Goal: Find contact information: Find contact information

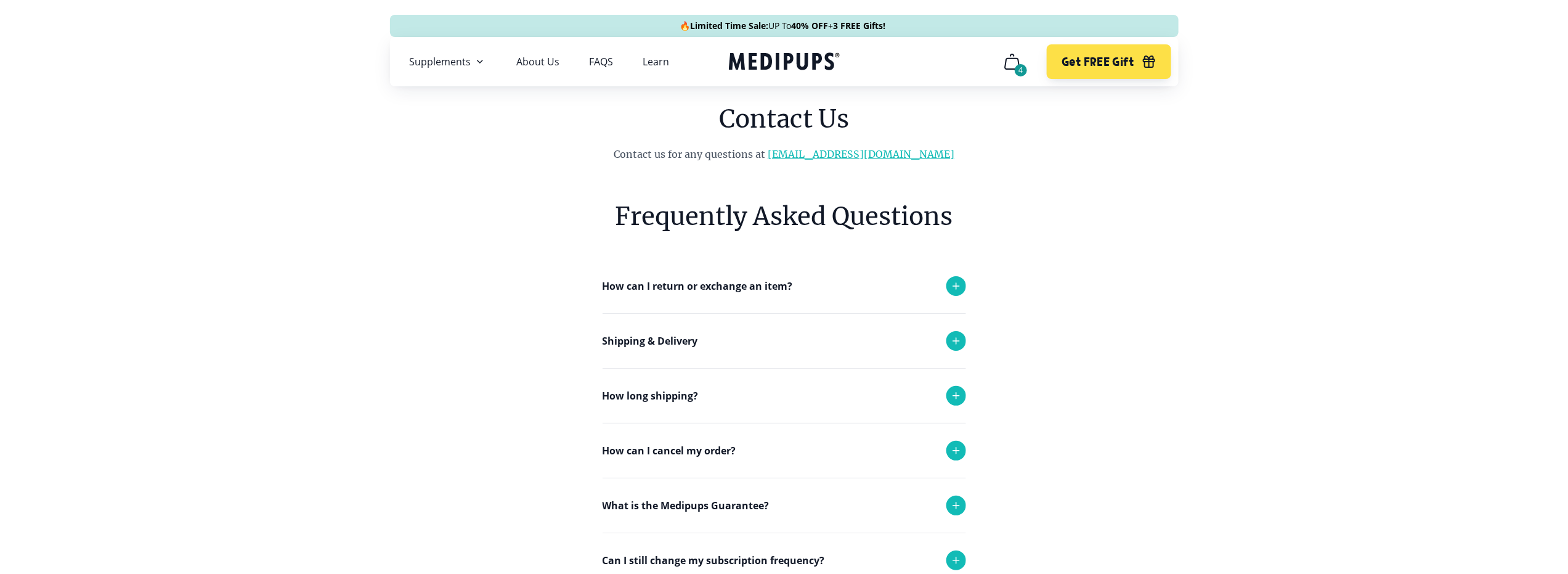
click at [873, 159] on link "[EMAIL_ADDRESS][DOMAIN_NAME]" at bounding box center [861, 154] width 187 height 12
click at [1019, 197] on div "Frequently Asked Questions How can I return or exchange an item? Here at [GEOGR…" at bounding box center [784, 448] width 502 height 573
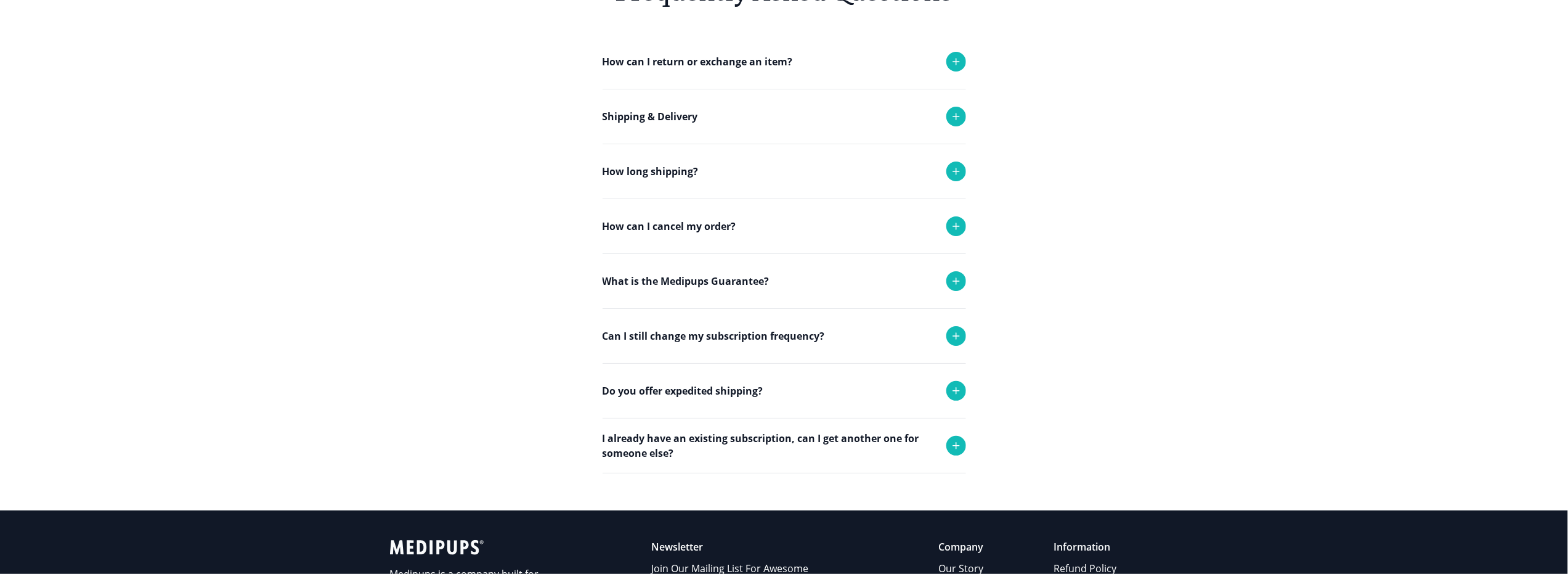
scroll to position [62, 0]
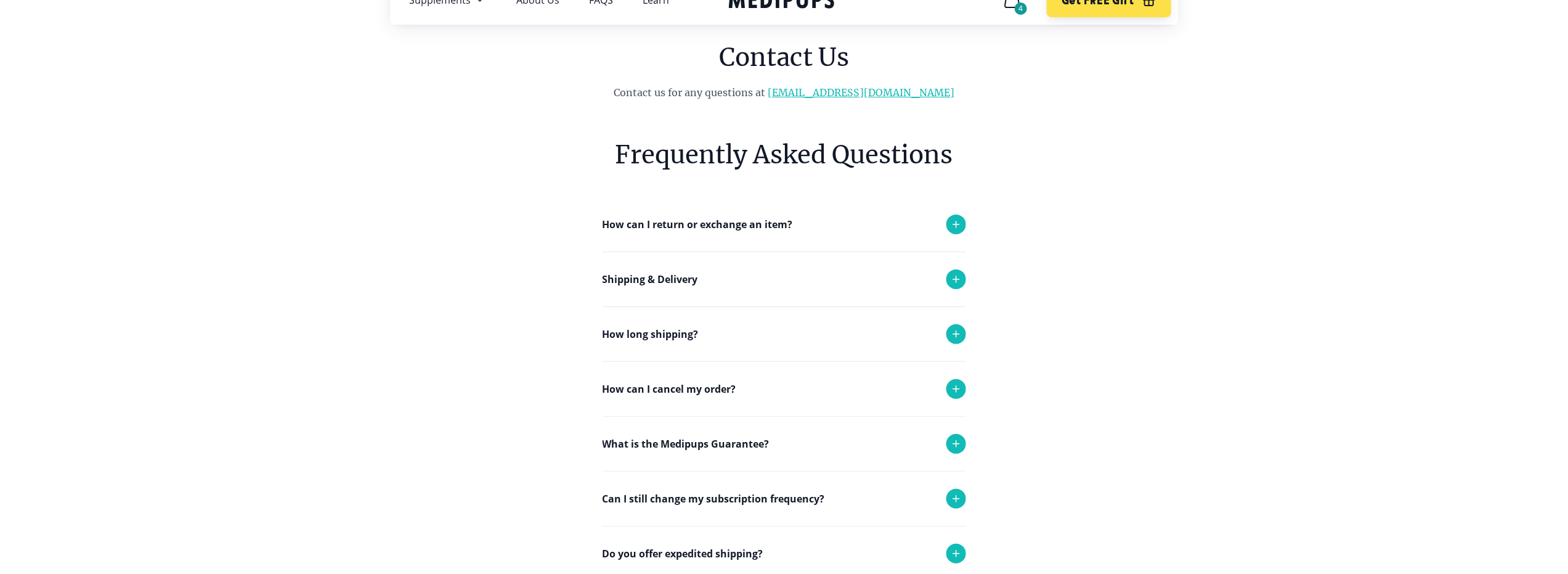
click at [852, 91] on link "[EMAIL_ADDRESS][DOMAIN_NAME]" at bounding box center [861, 93] width 187 height 12
click at [956, 497] on icon at bounding box center [956, 498] width 14 height 14
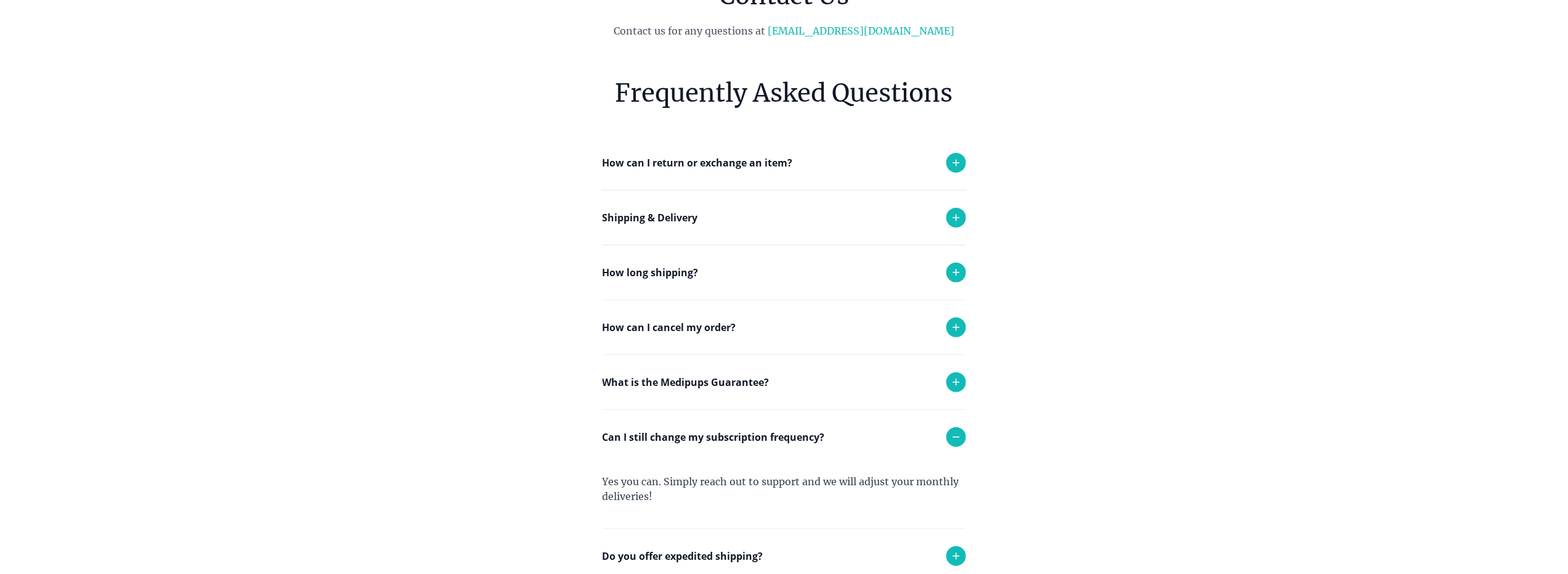
scroll to position [0, 0]
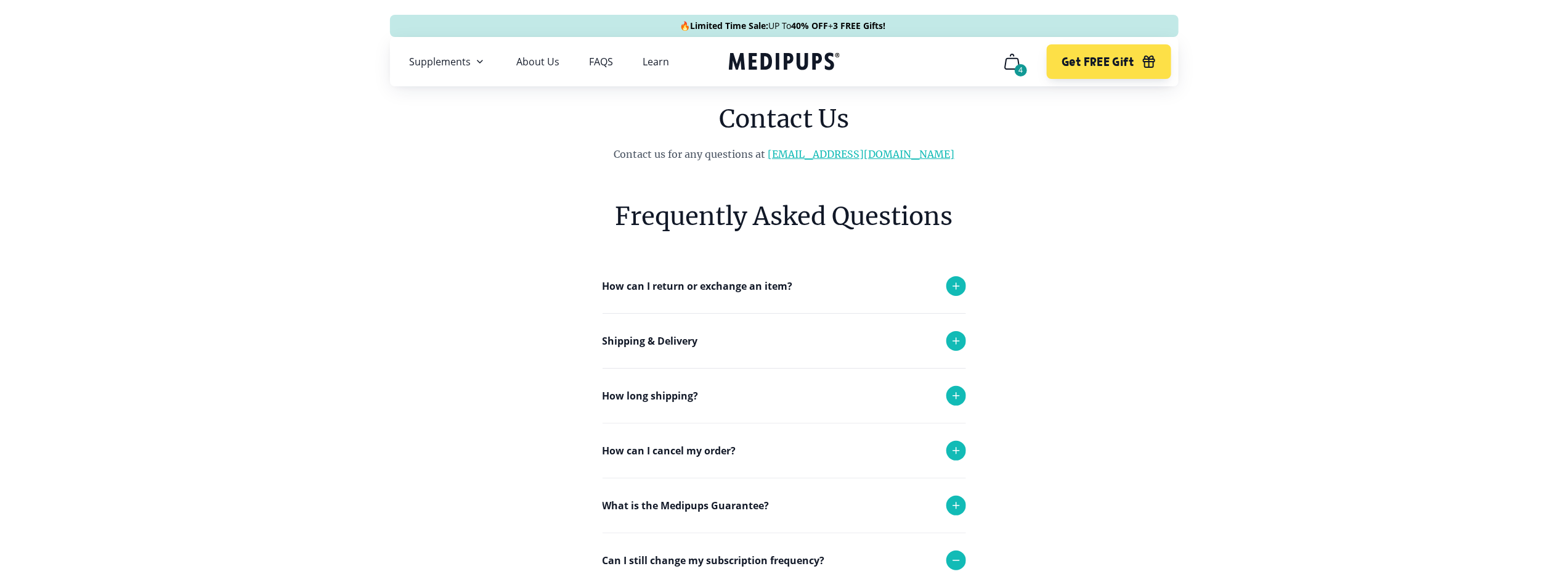
click at [848, 154] on link "[EMAIL_ADDRESS][DOMAIN_NAME]" at bounding box center [861, 154] width 187 height 12
drag, startPoint x: 1048, startPoint y: 123, endPoint x: 1042, endPoint y: 134, distance: 12.5
click at [1044, 132] on main "Contact Us Contact us for any questions at [EMAIL_ADDRESS][DOMAIN_NAME] Frequen…" at bounding box center [784, 449] width 1568 height 698
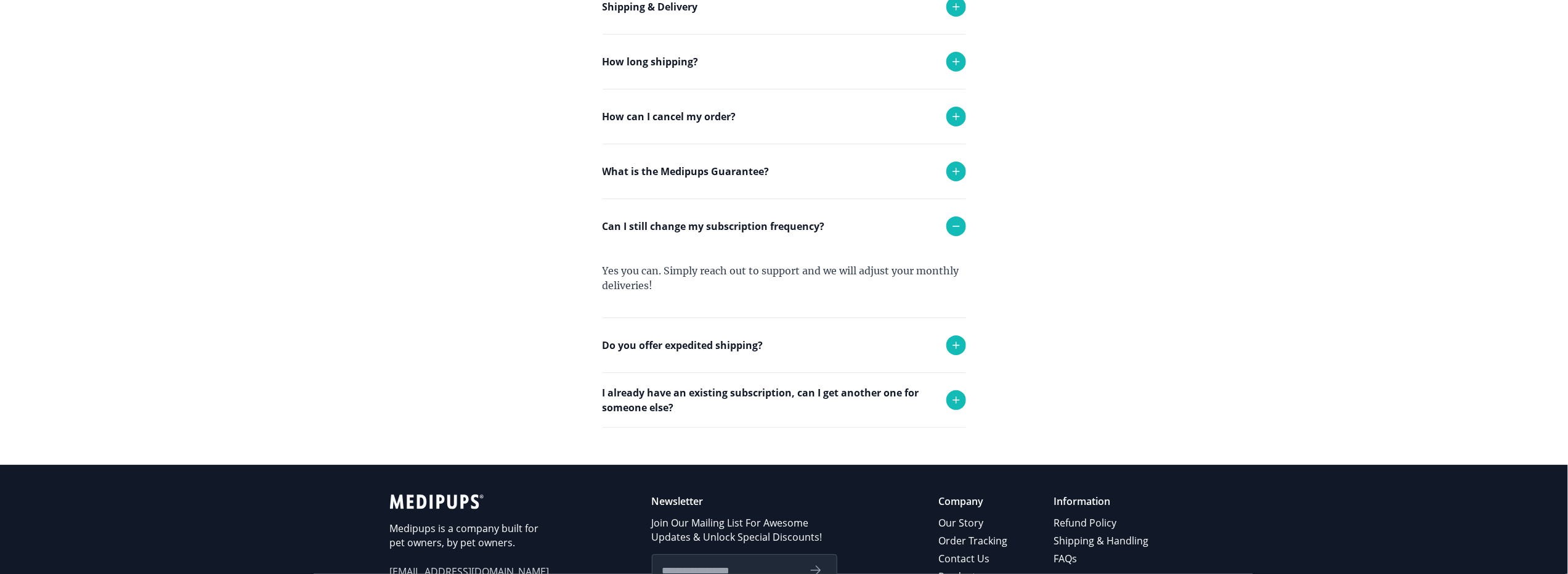
scroll to position [308, 0]
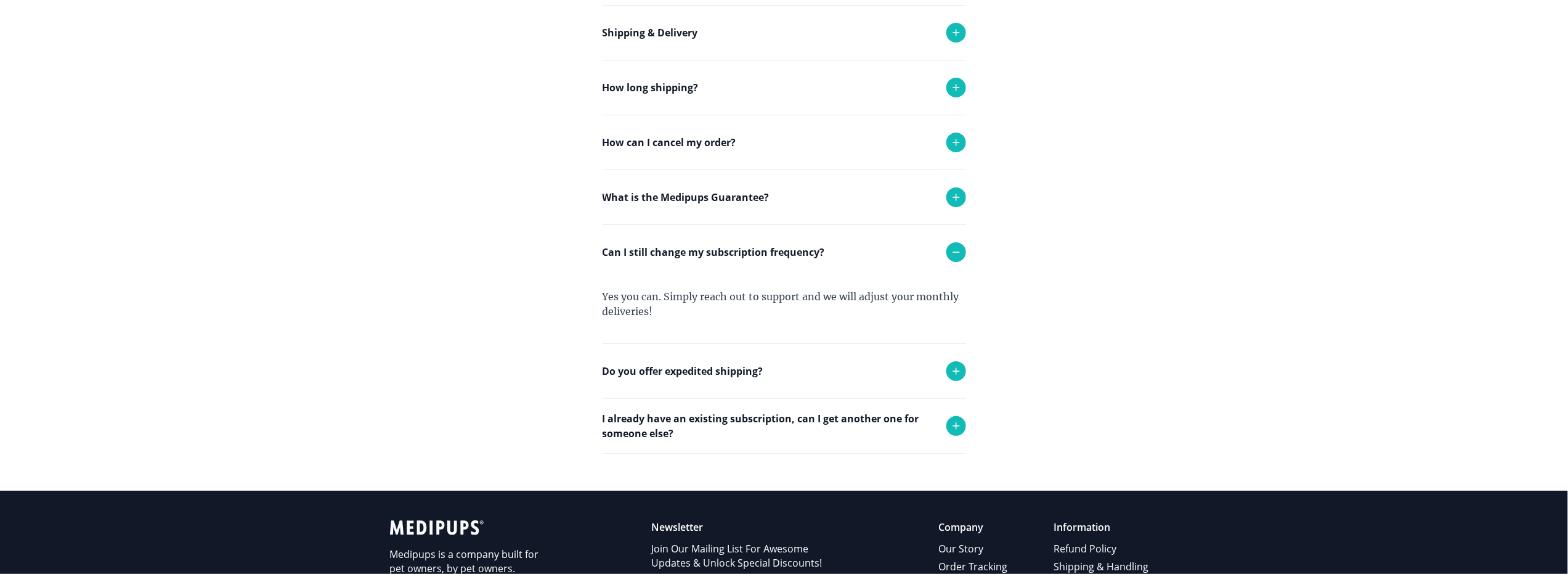
click at [957, 426] on icon at bounding box center [956, 425] width 14 height 14
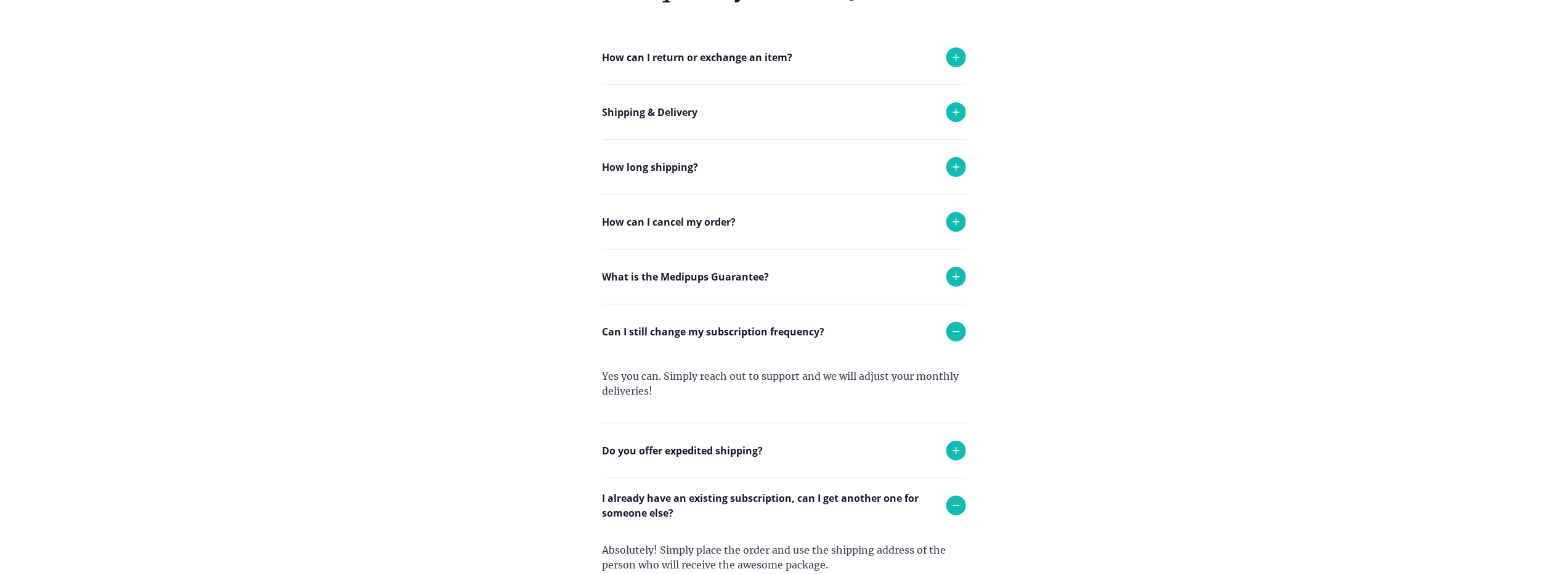
scroll to position [62, 0]
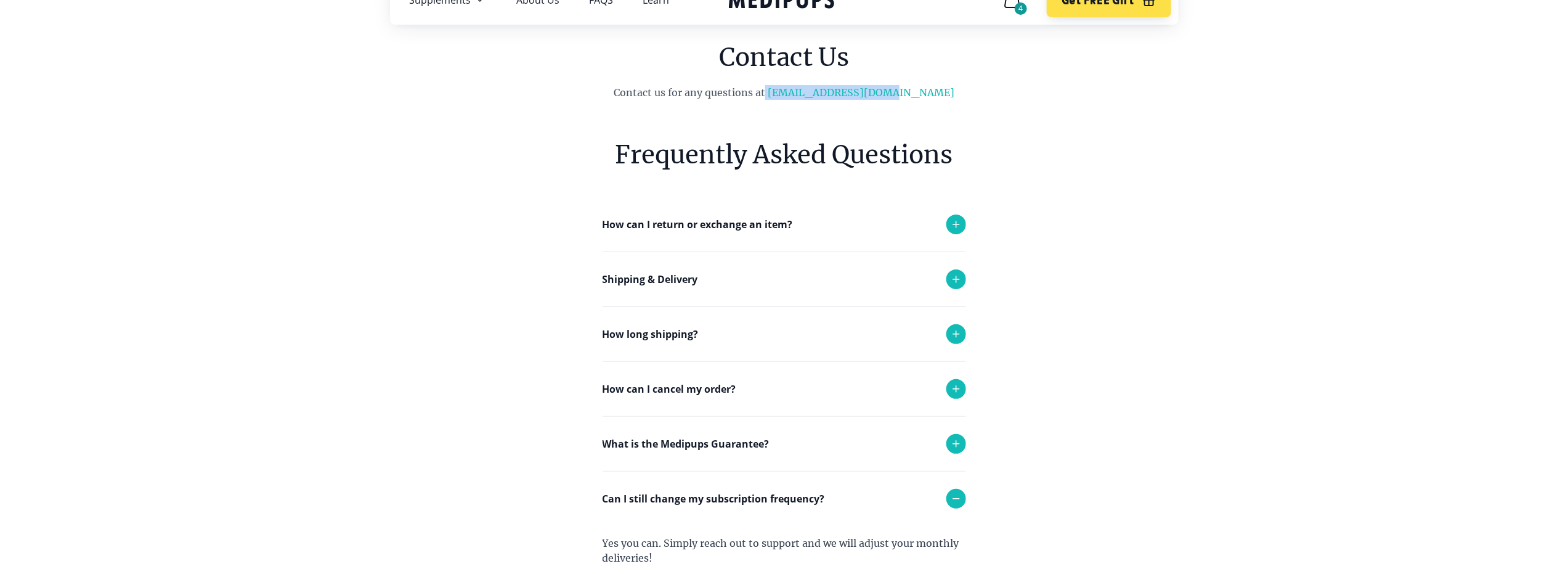
drag, startPoint x: 798, startPoint y: 90, endPoint x: 923, endPoint y: 94, distance: 125.1
click at [923, 94] on p "Contact us for any questions at [EMAIL_ADDRESS][DOMAIN_NAME]" at bounding box center [784, 92] width 502 height 14
drag, startPoint x: 923, startPoint y: 94, endPoint x: 896, endPoint y: 90, distance: 27.3
